Goal: Transaction & Acquisition: Purchase product/service

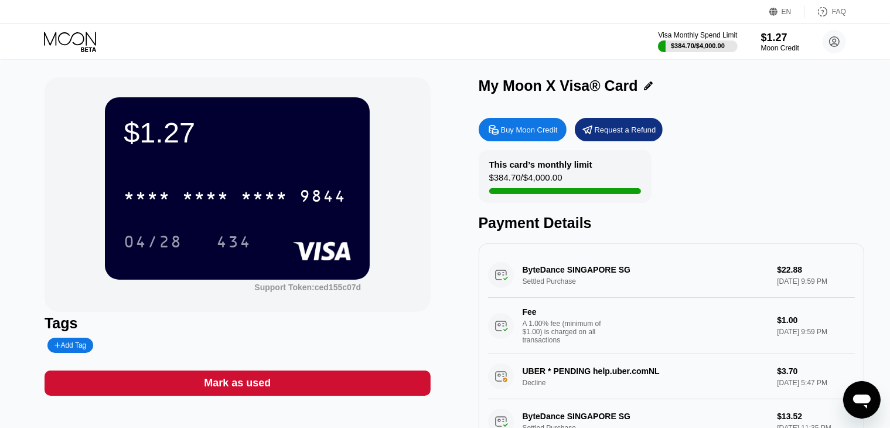
click at [76, 33] on icon at bounding box center [71, 42] width 55 height 21
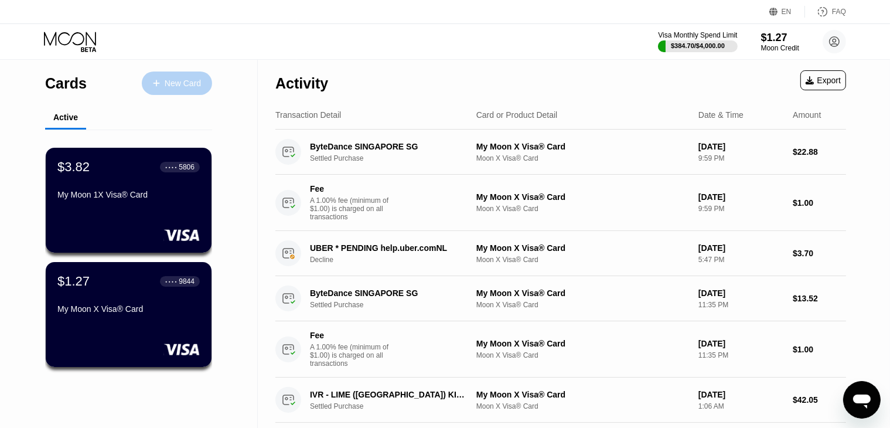
click at [178, 82] on div "New Card" at bounding box center [183, 84] width 36 height 10
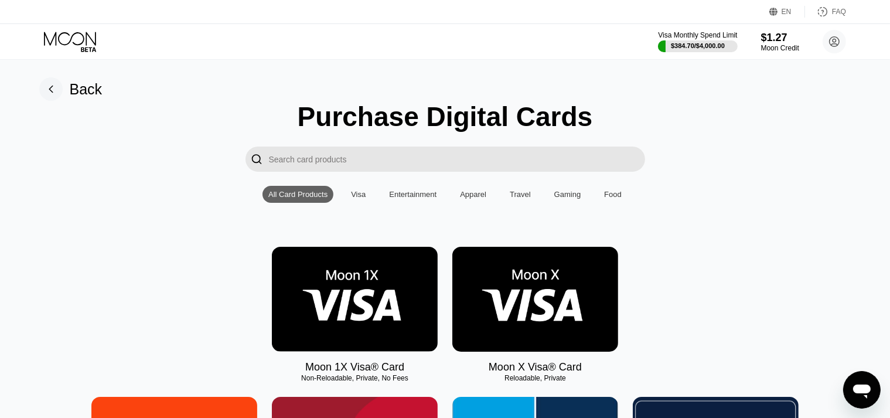
click at [569, 307] on img at bounding box center [536, 299] width 166 height 105
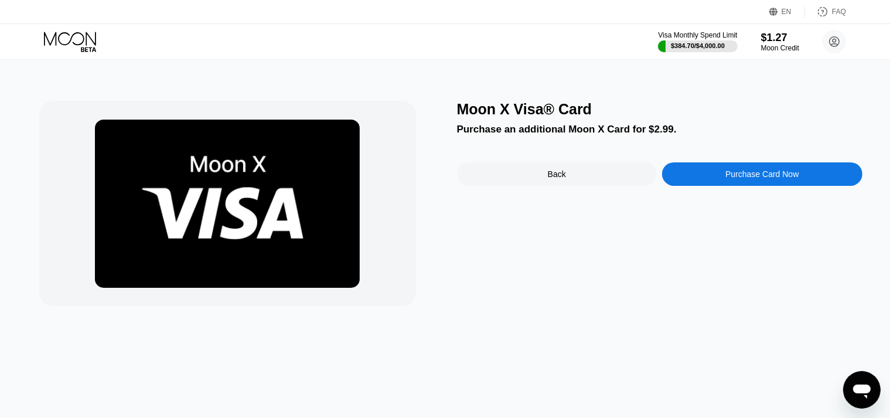
click at [835, 12] on div "FAQ" at bounding box center [839, 12] width 14 height 8
click at [619, 175] on div "Back" at bounding box center [557, 173] width 200 height 23
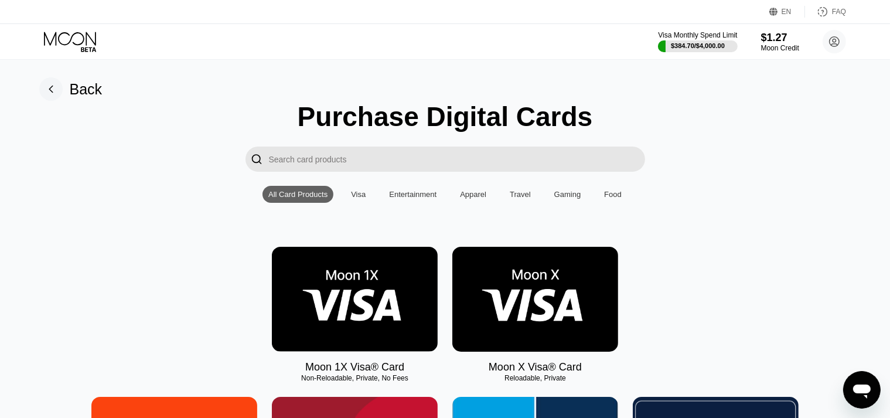
click at [407, 303] on img at bounding box center [355, 299] width 166 height 105
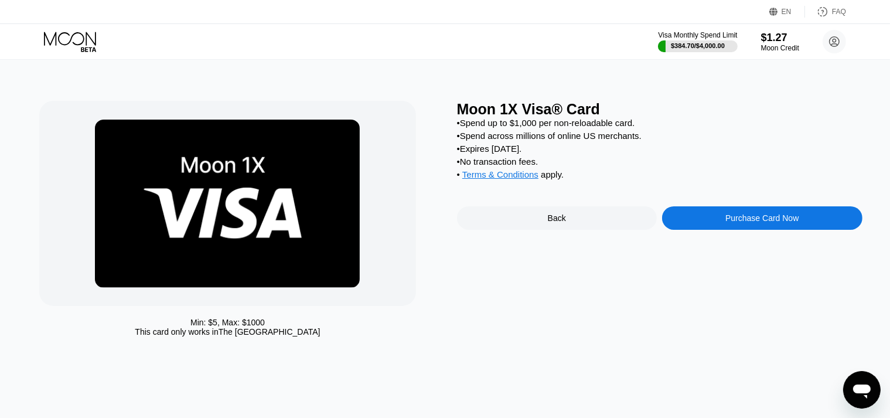
click at [840, 6] on div "FAQ" at bounding box center [825, 12] width 41 height 12
click at [543, 244] on div "Moon 1X Visa® Card • Spend up to $1,000 per non-reloadable card. • Spend across…" at bounding box center [660, 222] width 406 height 242
click at [542, 230] on div "Back" at bounding box center [557, 217] width 200 height 23
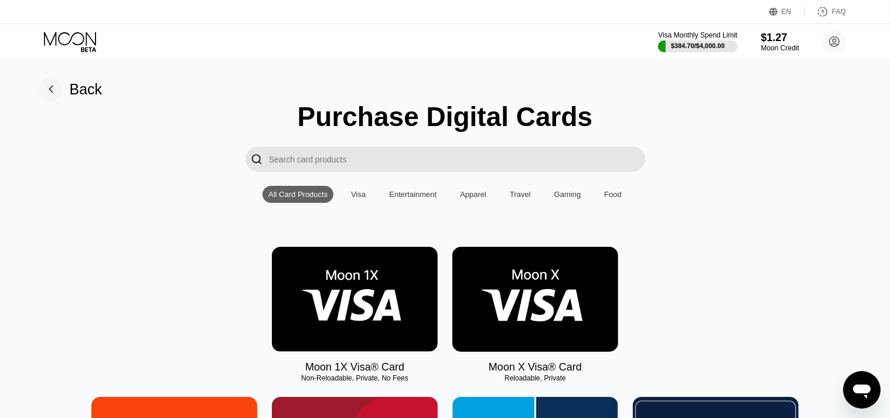
click at [514, 279] on img at bounding box center [536, 299] width 166 height 105
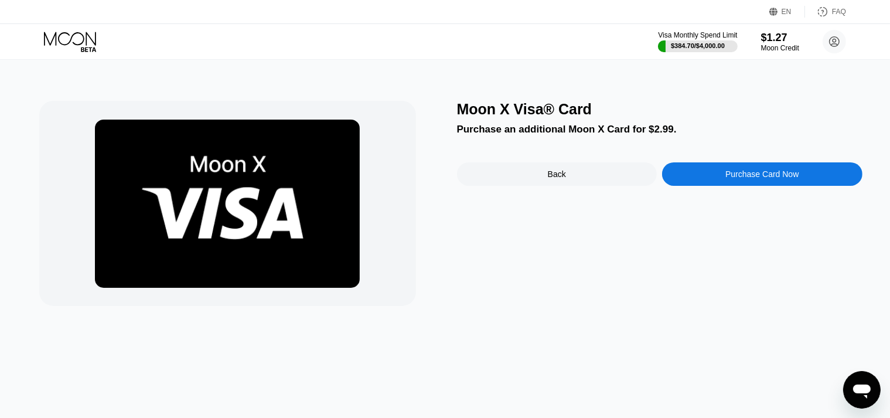
click at [786, 178] on div "Purchase Card Now" at bounding box center [762, 173] width 73 height 9
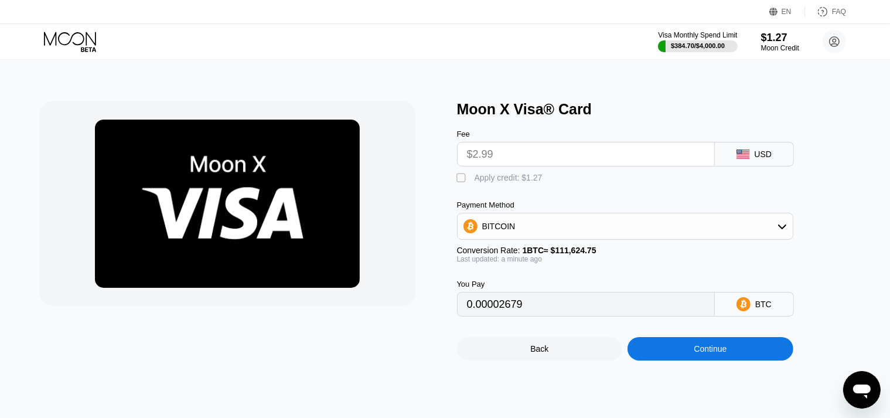
click at [460, 182] on div "" at bounding box center [463, 178] width 12 height 12
type input "0.00001541"
click at [530, 164] on input "$2.99" at bounding box center [586, 153] width 238 height 23
click at [726, 353] on div "Continue" at bounding box center [710, 348] width 33 height 9
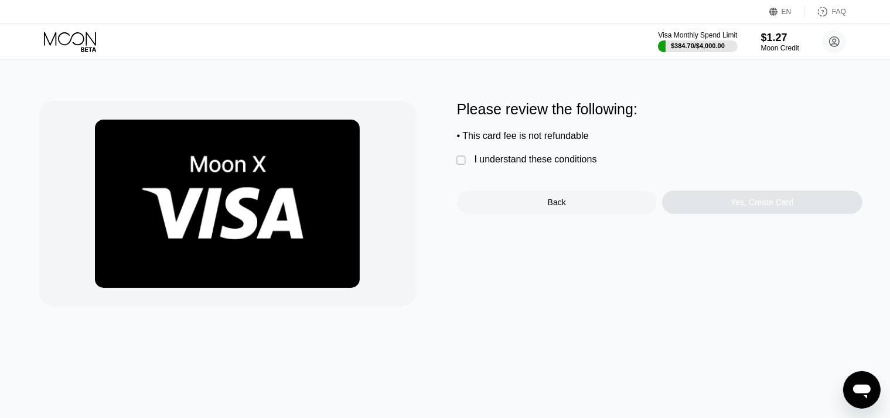
click at [478, 165] on div "I understand these conditions" at bounding box center [536, 159] width 123 height 11
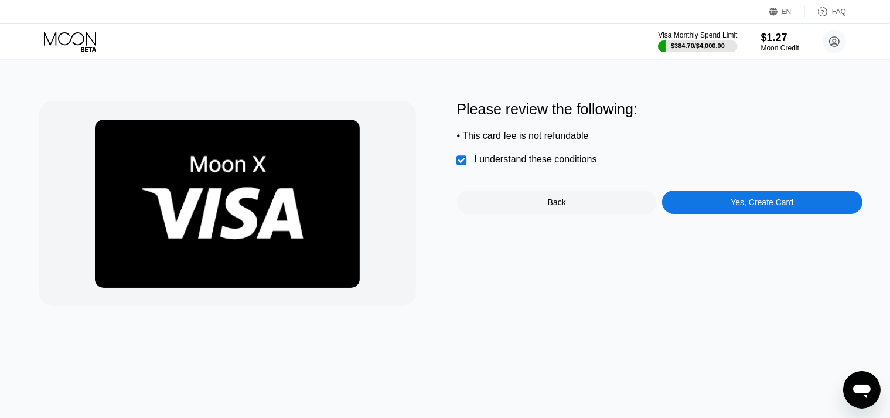
click at [717, 214] on div "Yes, Create Card" at bounding box center [762, 202] width 200 height 23
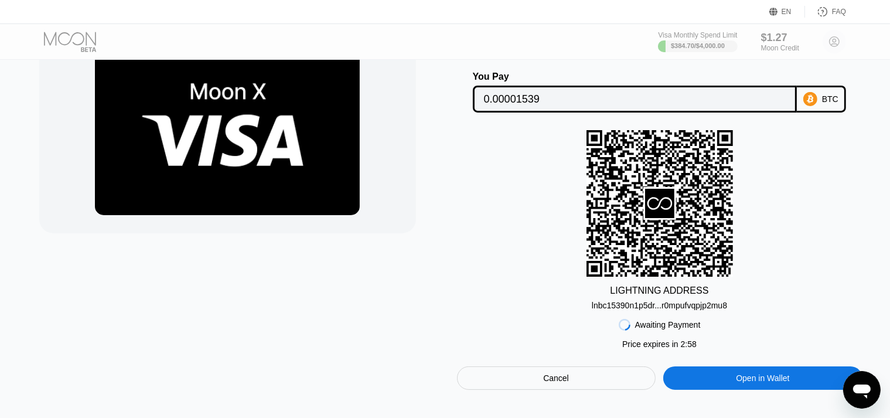
scroll to position [78, 0]
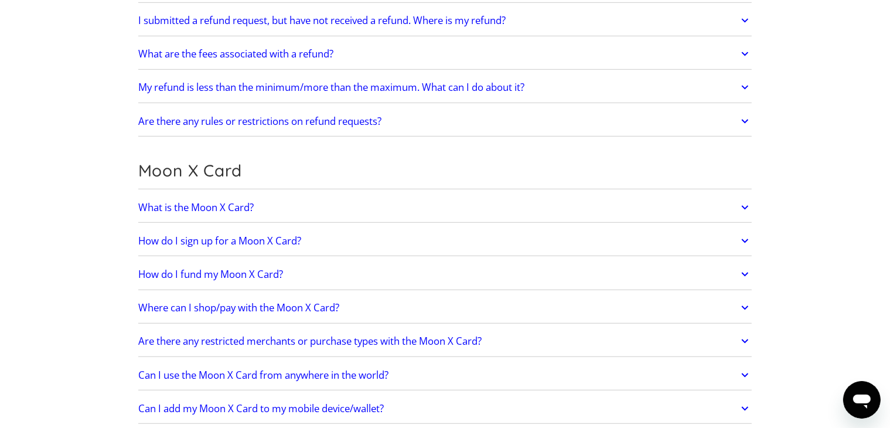
scroll to position [781, 0]
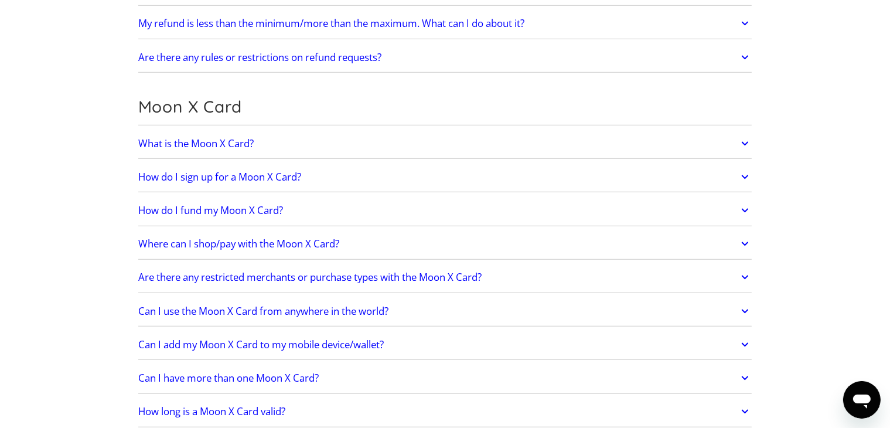
click at [217, 239] on h2 "Where can I shop/pay with the Moon X Card?" at bounding box center [238, 244] width 201 height 12
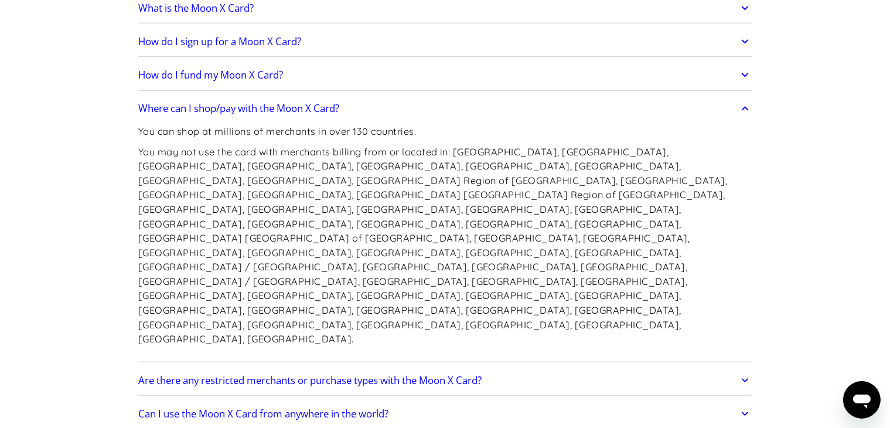
scroll to position [938, 0]
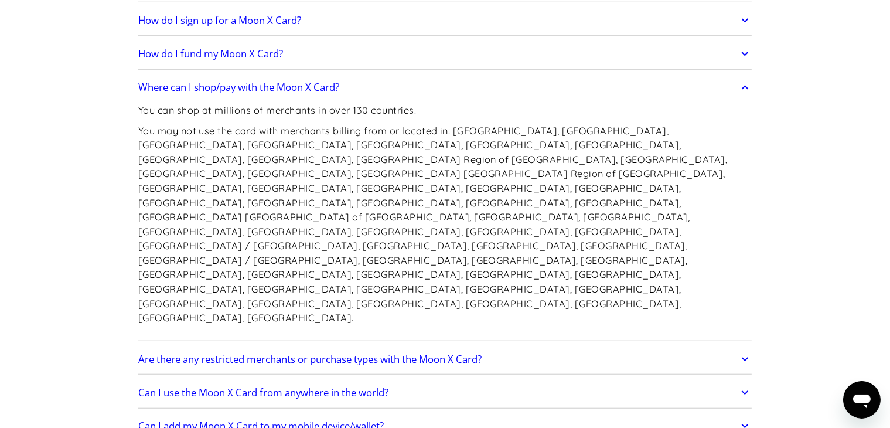
click at [338, 387] on h2 "Can I use the Moon X Card from anywhere in the world?" at bounding box center [263, 393] width 250 height 12
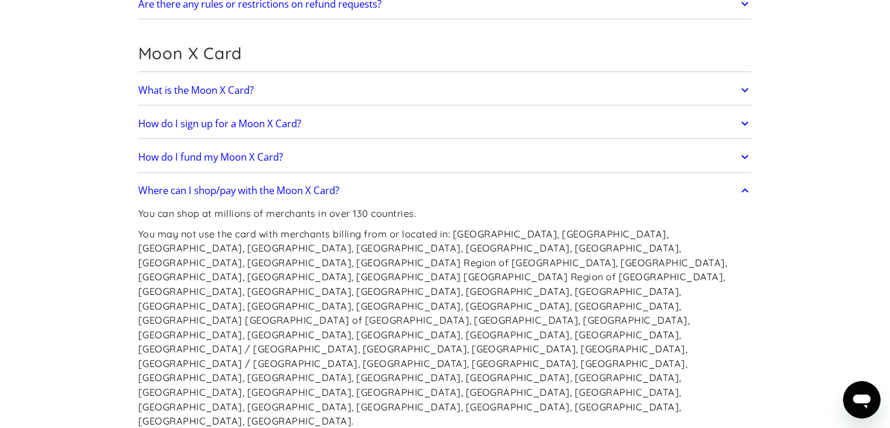
scroll to position [821, 0]
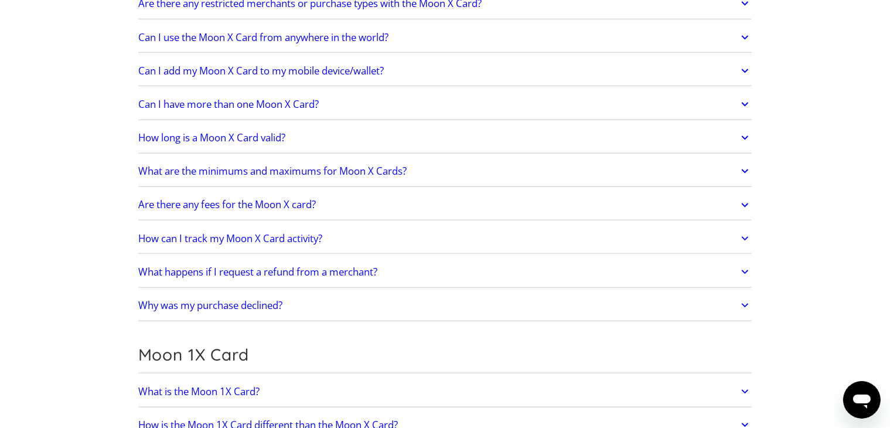
scroll to position [1250, 0]
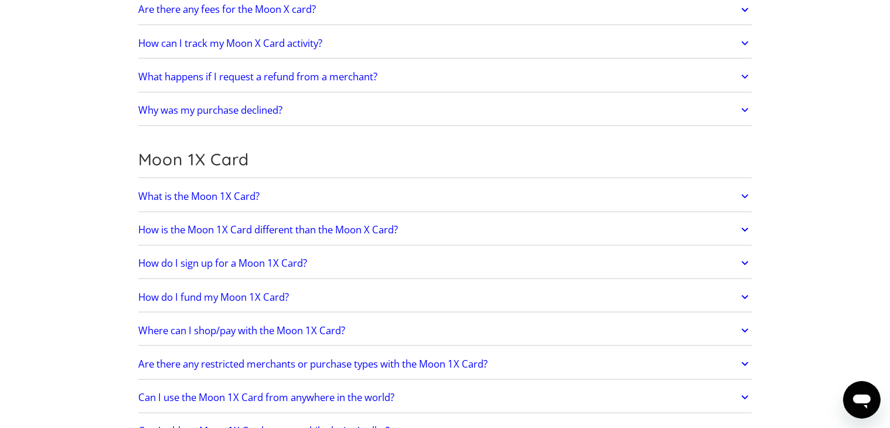
click at [318, 224] on h2 "How is the Moon 1X Card different than the Moon X Card?" at bounding box center [268, 230] width 260 height 12
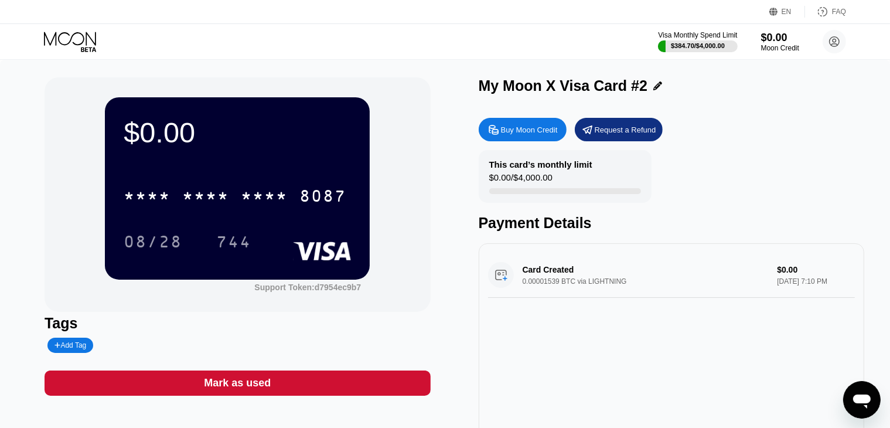
click at [535, 125] on div "Buy Moon Credit" at bounding box center [523, 129] width 88 height 23
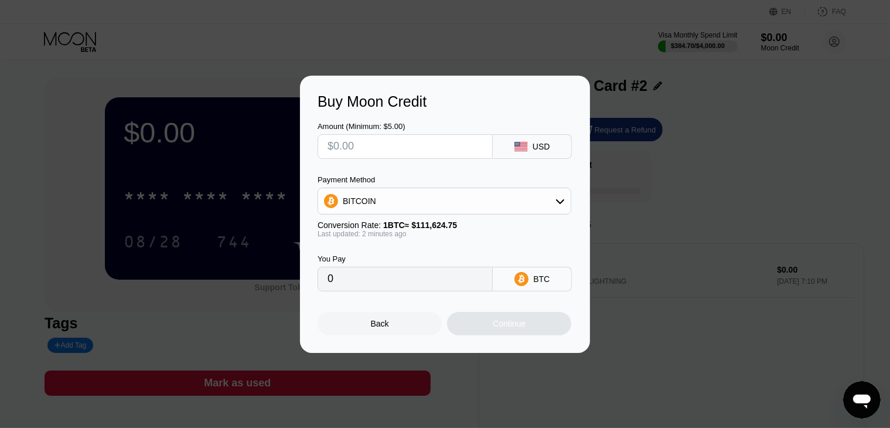
click at [446, 139] on input "text" at bounding box center [405, 146] width 155 height 23
type input "$1"
type input "0.00000896"
type input "$11"
type input "0.00009855"
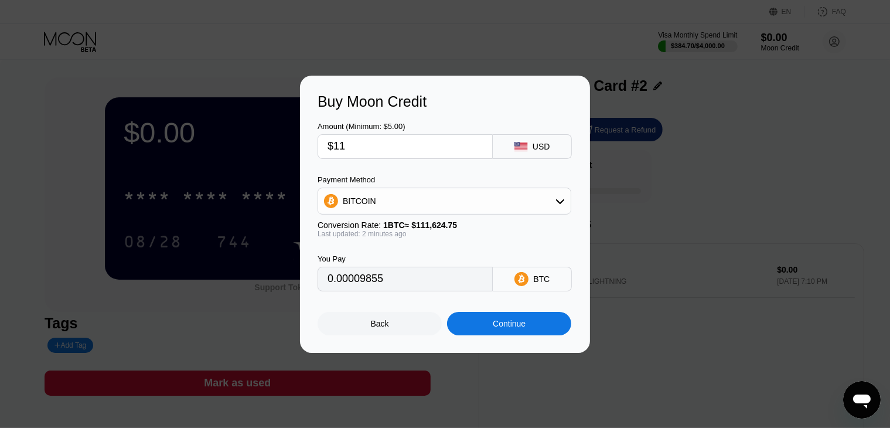
type input "$11"
click at [511, 328] on div "Continue" at bounding box center [509, 323] width 33 height 9
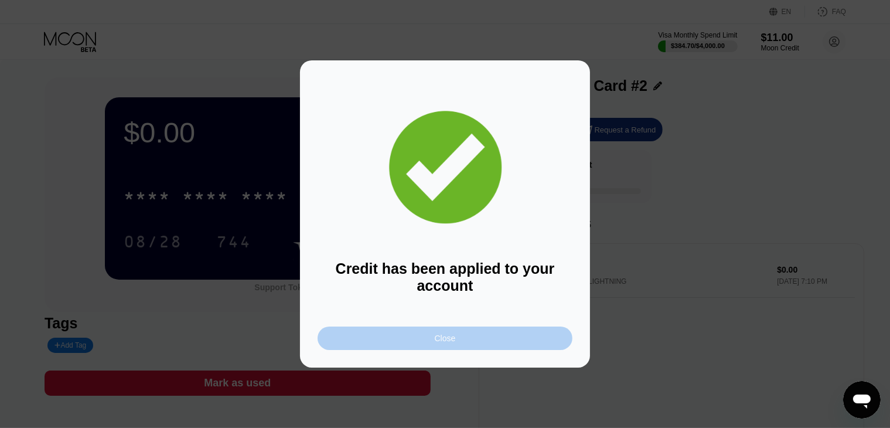
click at [439, 335] on div "Close" at bounding box center [445, 338] width 21 height 9
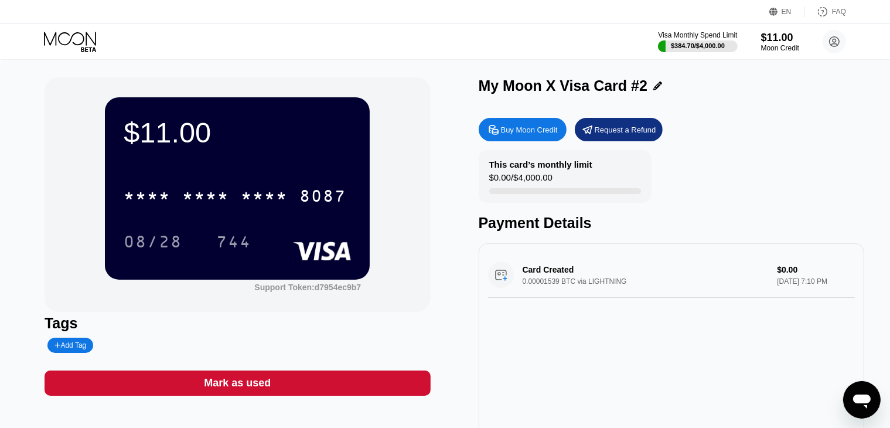
drag, startPoint x: 0, startPoint y: 173, endPoint x: 200, endPoint y: 192, distance: 200.8
click at [0, 173] on div "$11.00 * * * * * * * * * * * * 8087 08/28 744 Support Token: d7954ec9b7 Tags Ad…" at bounding box center [445, 269] width 890 height 418
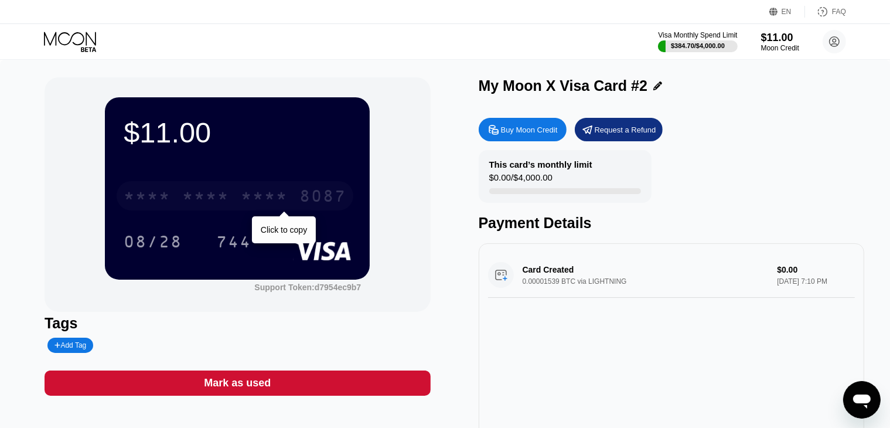
click at [263, 198] on div "* * * *" at bounding box center [264, 197] width 47 height 19
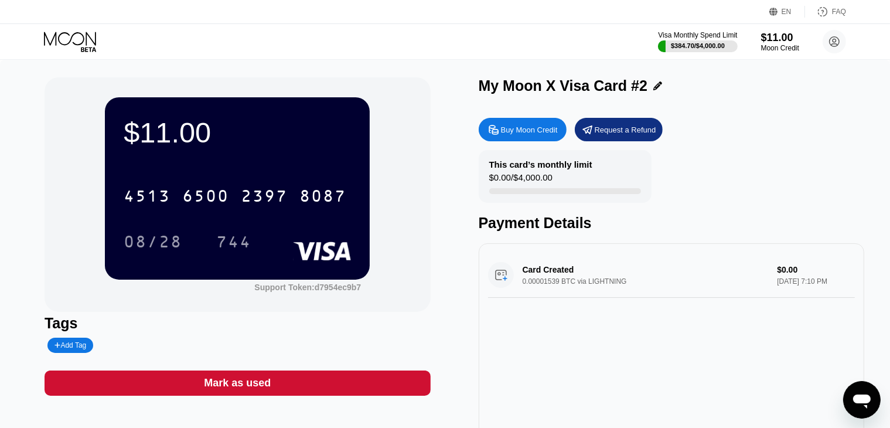
click at [654, 84] on icon at bounding box center [658, 85] width 9 height 9
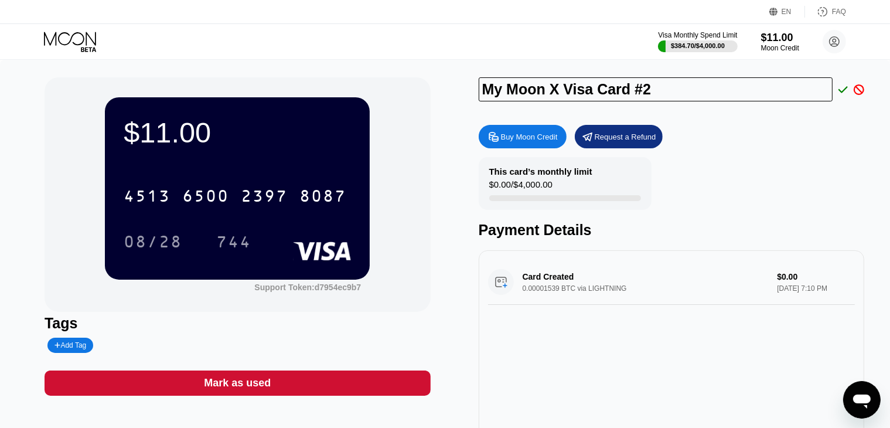
drag, startPoint x: 654, startPoint y: 89, endPoint x: 157, endPoint y: 115, distance: 497.8
click at [208, 114] on div "$11.00 4513 6500 2397 8087 08/28 744 Support Token: d7954ec9b7 Tags Add Tag Mar…" at bounding box center [445, 266] width 801 height 378
click at [181, 116] on div "$11.00" at bounding box center [237, 132] width 227 height 33
click at [710, 86] on input "My Moon X Visa Card #2" at bounding box center [656, 89] width 355 height 24
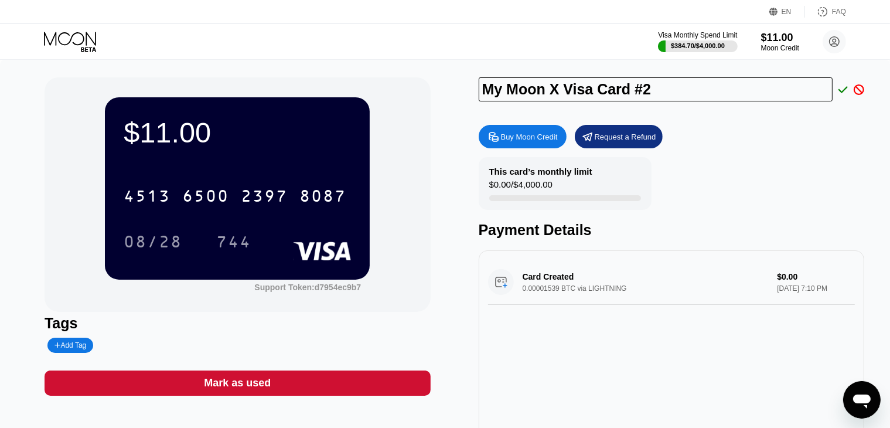
click at [710, 86] on input "My Moon X Visa Card #2" at bounding box center [656, 89] width 355 height 24
type input "VISA PREPAID VIRTUAL GIFT CARD"
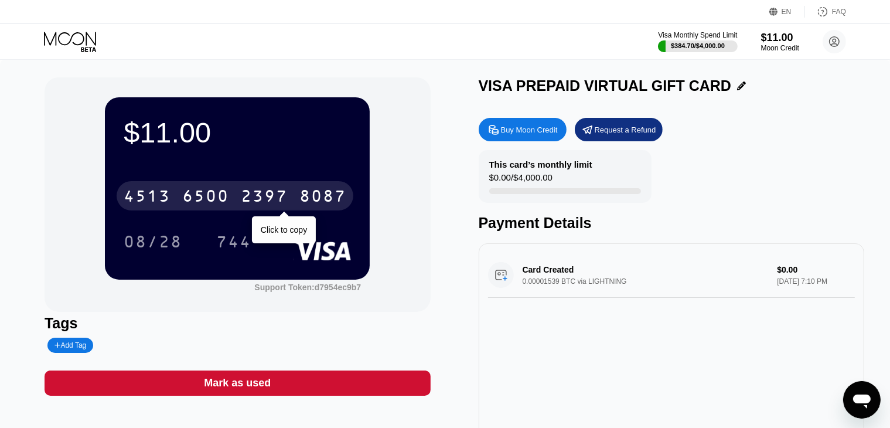
click at [237, 200] on div "4513 6500 2397 8087" at bounding box center [235, 195] width 237 height 29
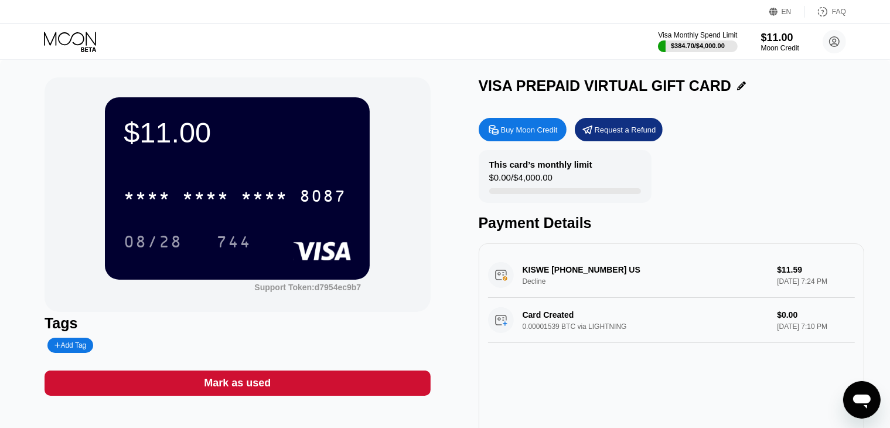
click at [541, 134] on div "Buy Moon Credit" at bounding box center [529, 130] width 57 height 10
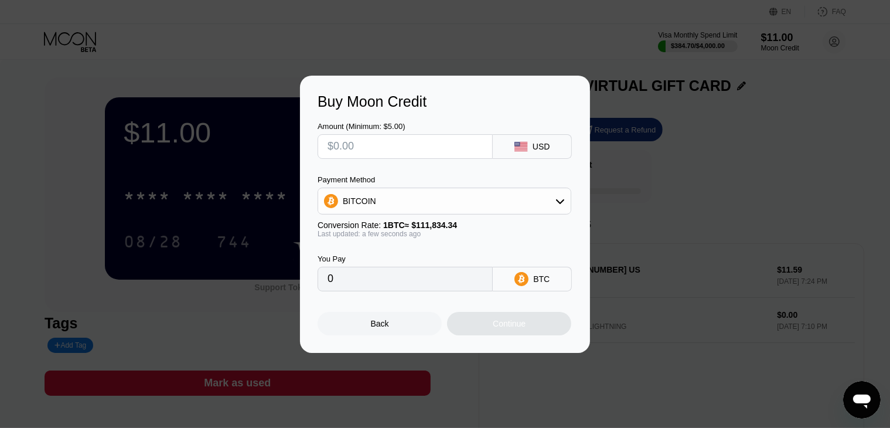
click at [409, 150] on input "text" at bounding box center [405, 146] width 155 height 23
type input "$1"
type input "0.00000895"
type input "0"
type input "$5"
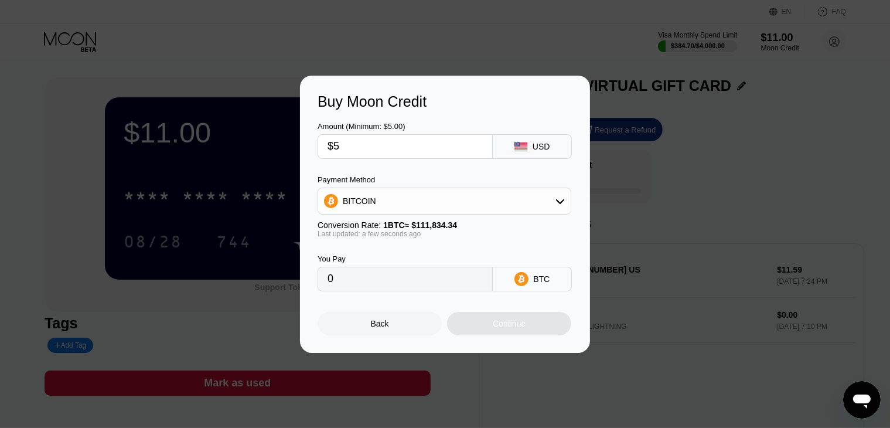
type input "0.00004471"
type input "$5"
click at [535, 335] on div "Continue" at bounding box center [509, 323] width 124 height 23
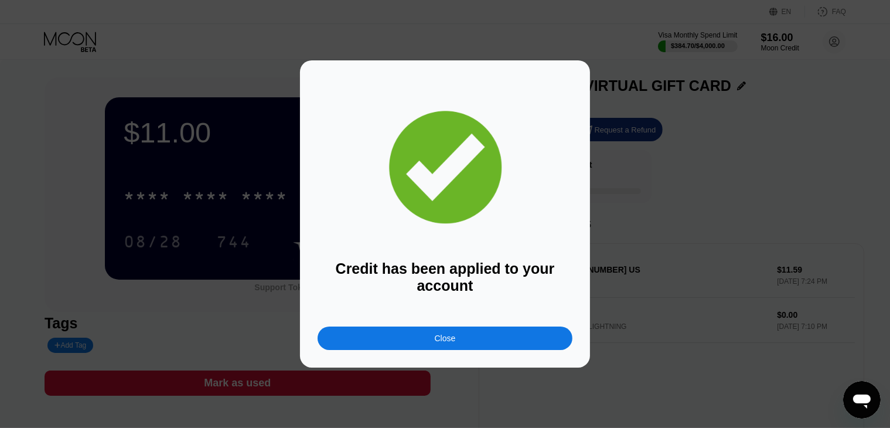
click at [539, 335] on div "Close" at bounding box center [445, 338] width 255 height 23
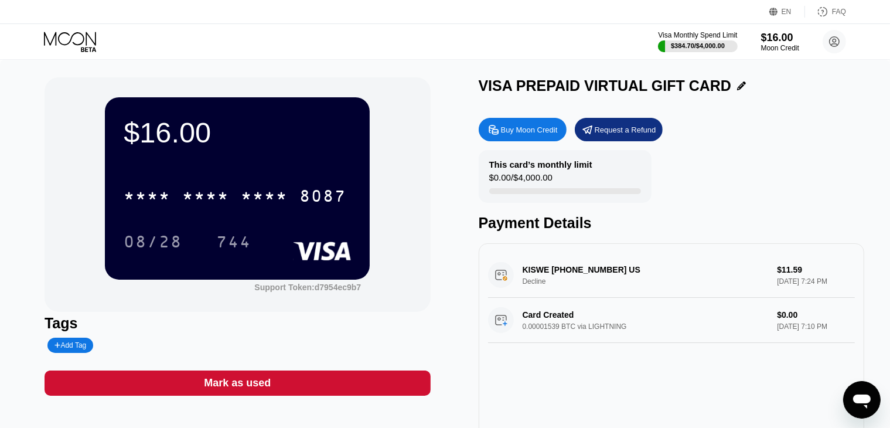
drag, startPoint x: 22, startPoint y: 152, endPoint x: 37, endPoint y: 151, distance: 15.3
click at [22, 152] on div "$16.00 * * * * * * * * * * * * 8087 08/28 744 Support Token: d7954ec9b7 Tags Ad…" at bounding box center [445, 269] width 890 height 418
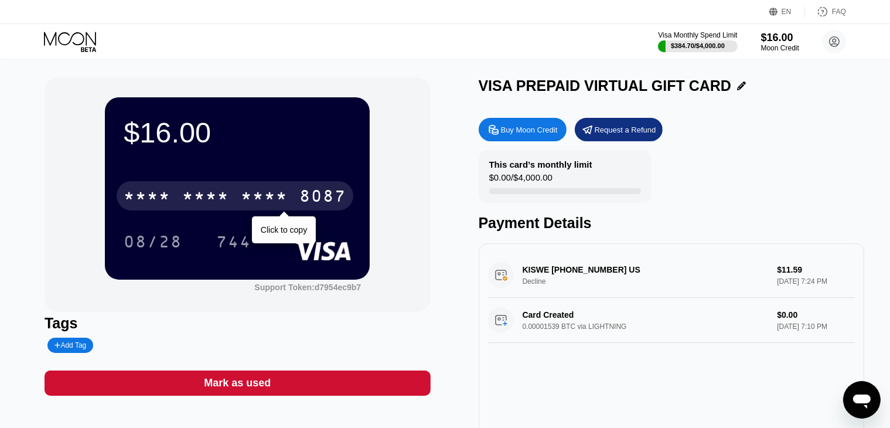
click at [274, 201] on div "* * * *" at bounding box center [264, 197] width 47 height 19
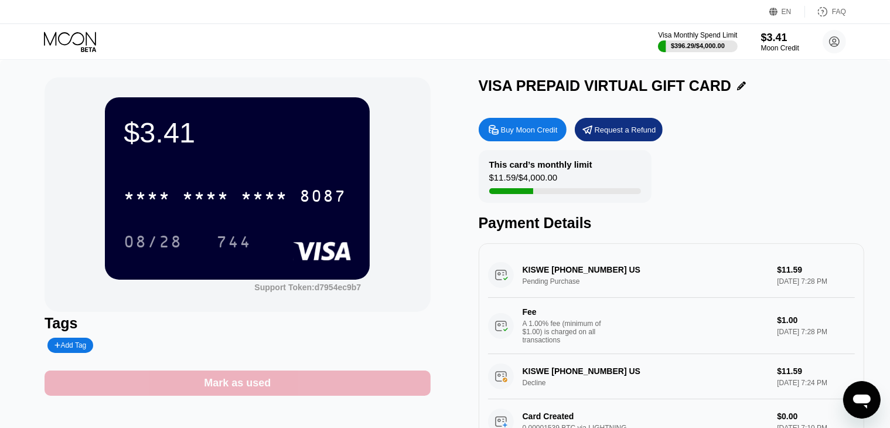
click at [317, 387] on div "Mark as used" at bounding box center [238, 382] width 386 height 25
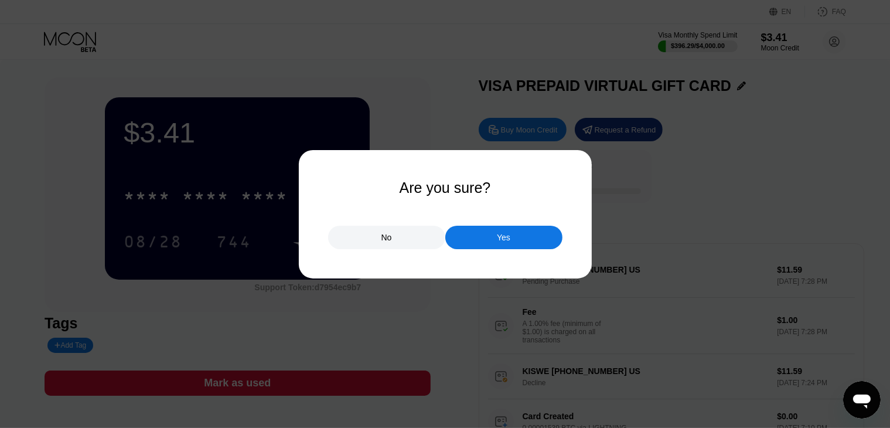
click at [513, 237] on div "Yes" at bounding box center [504, 237] width 117 height 23
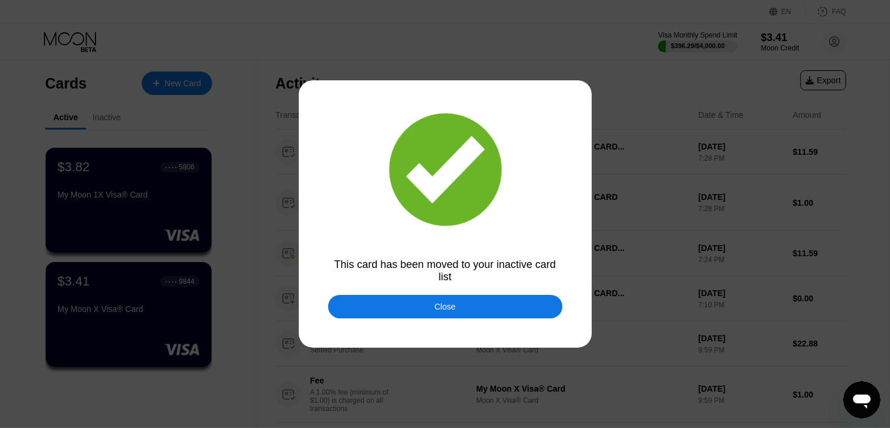
click at [445, 311] on div "Close" at bounding box center [445, 306] width 21 height 9
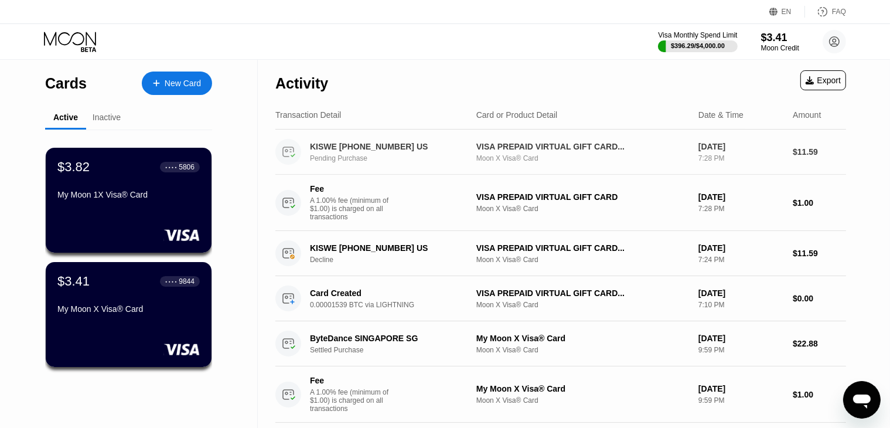
click at [631, 153] on div "VISA PREPAID VIRTUAL GIFT CARD... Moon X Visa® Card" at bounding box center [583, 152] width 213 height 21
